Goal: Find contact information: Find contact information

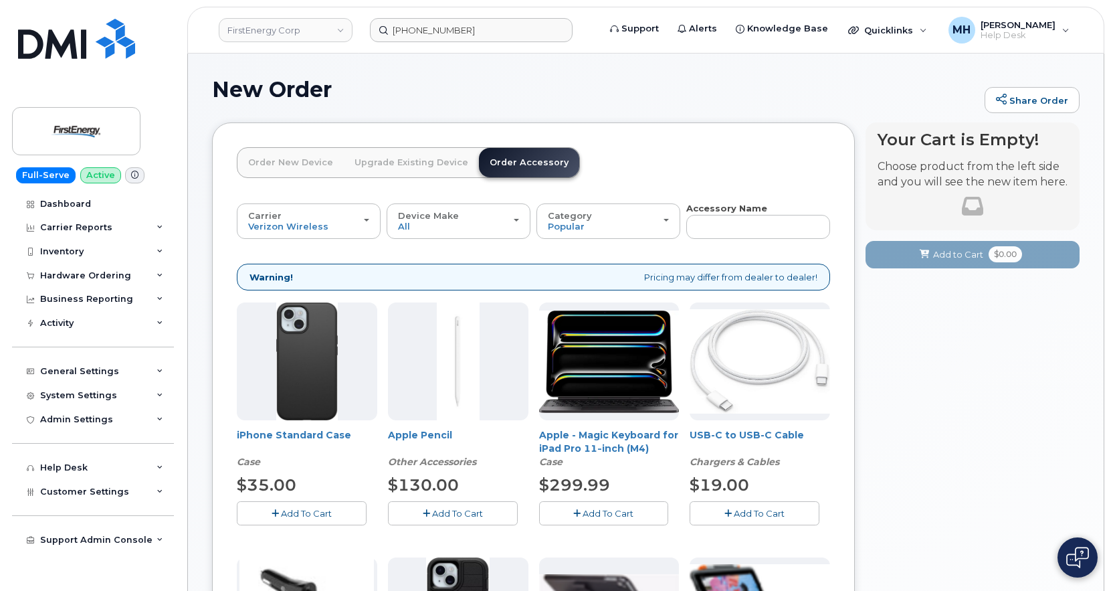
scroll to position [41, 0]
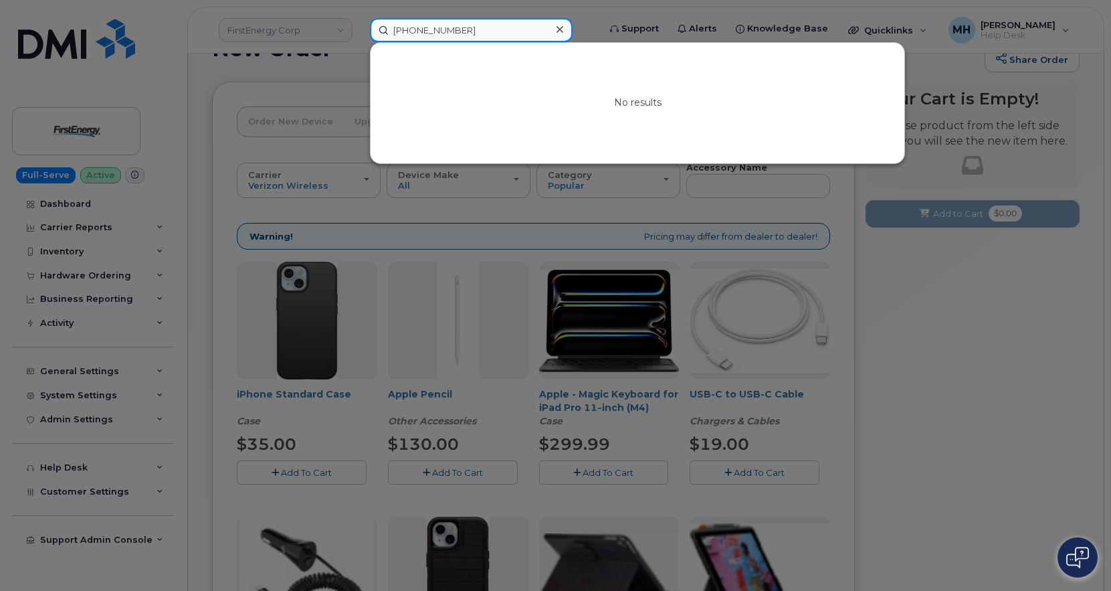
drag, startPoint x: 528, startPoint y: 35, endPoint x: 342, endPoint y: 35, distance: 186.6
click at [359, 35] on div "[PHONE_NUMBER] No results" at bounding box center [479, 30] width 241 height 24
paste input "[PHONE_NUMBER]"
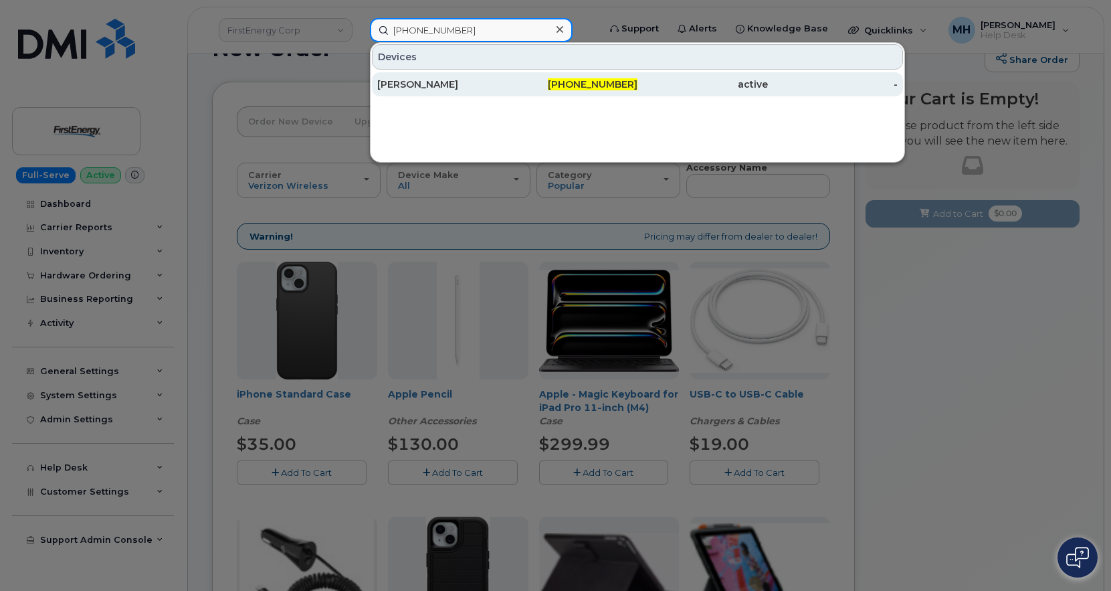
type input "[PHONE_NUMBER]"
click at [419, 86] on div "[PERSON_NAME]" at bounding box center [442, 84] width 130 height 13
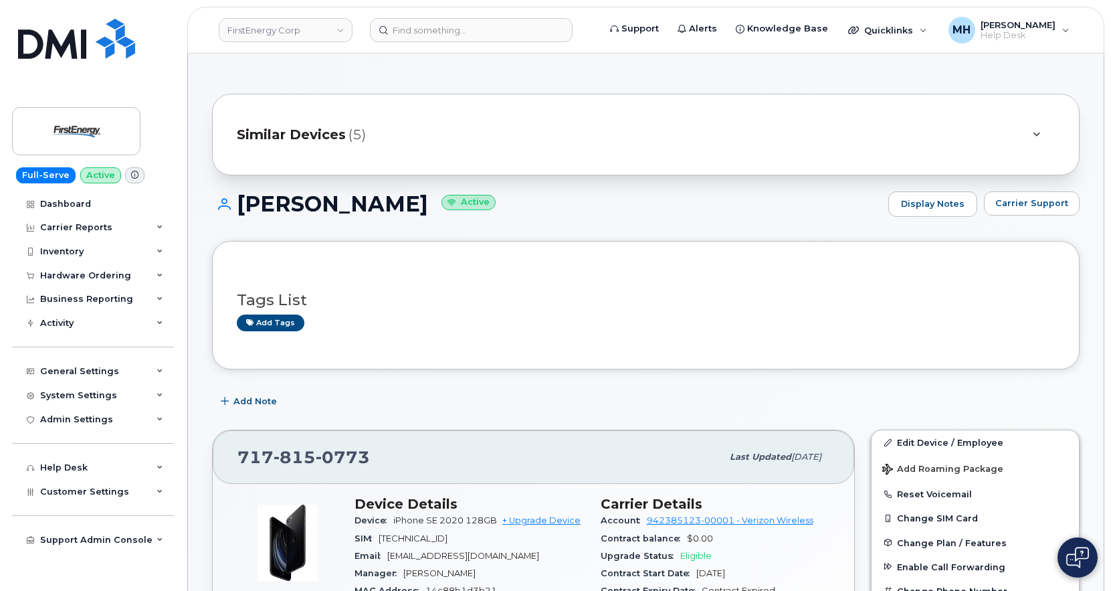
drag, startPoint x: 548, startPoint y: 202, endPoint x: 234, endPoint y: 206, distance: 314.3
click at [234, 206] on h1 "[PERSON_NAME] Active" at bounding box center [546, 203] width 669 height 23
copy h1 "[PERSON_NAME]"
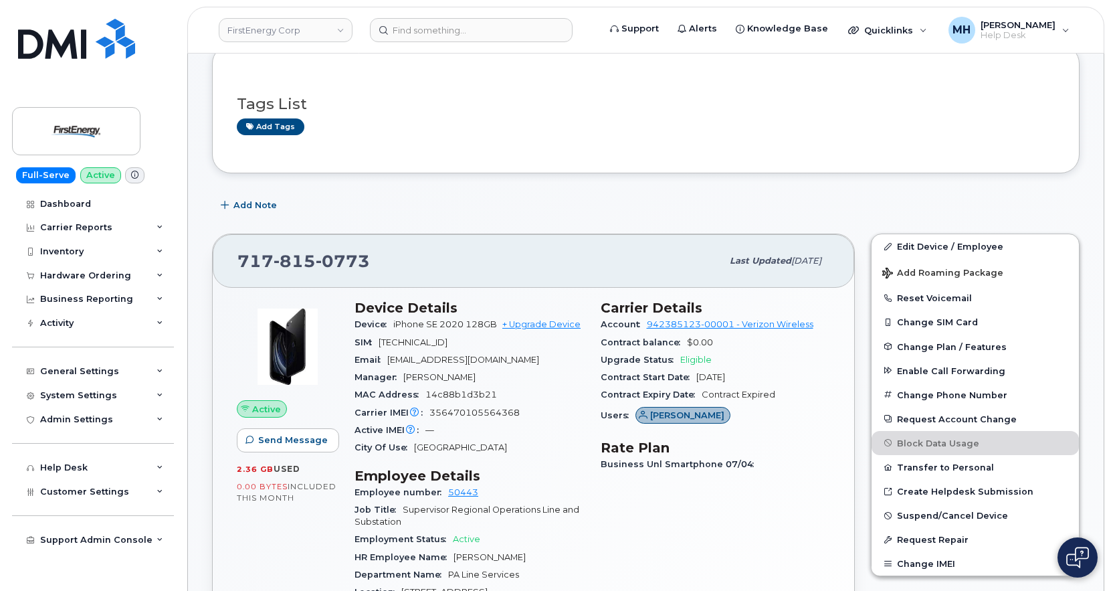
scroll to position [201, 0]
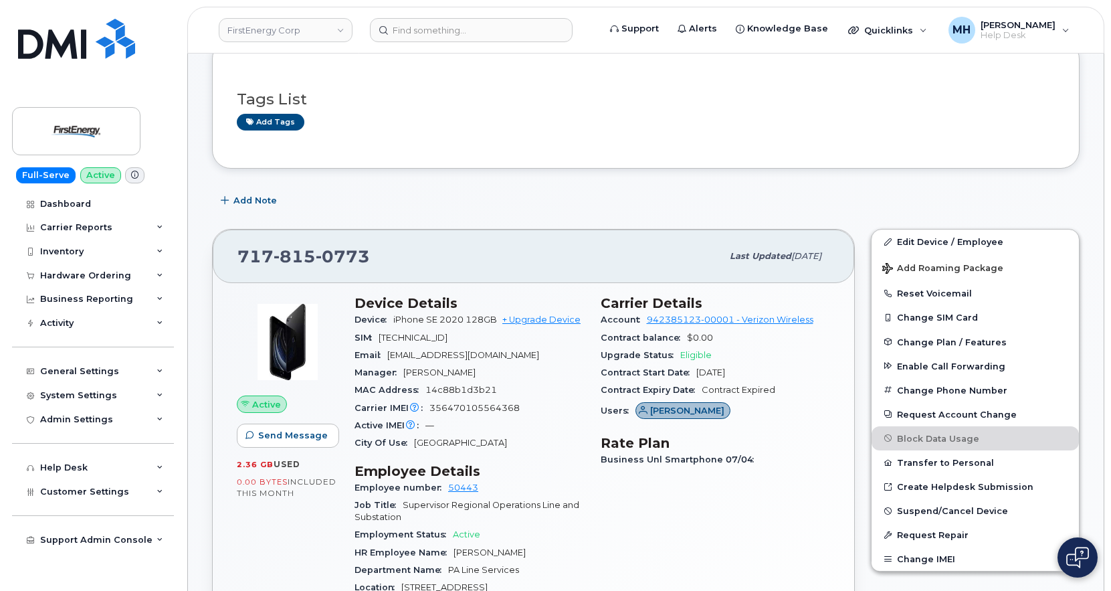
drag, startPoint x: 523, startPoint y: 354, endPoint x: 383, endPoint y: 354, distance: 139.8
click at [383, 354] on div "Email [EMAIL_ADDRESS][DOMAIN_NAME]" at bounding box center [469, 354] width 230 height 17
copy span "[EMAIL_ADDRESS][DOMAIN_NAME]"
